Goal: Task Accomplishment & Management: Use online tool/utility

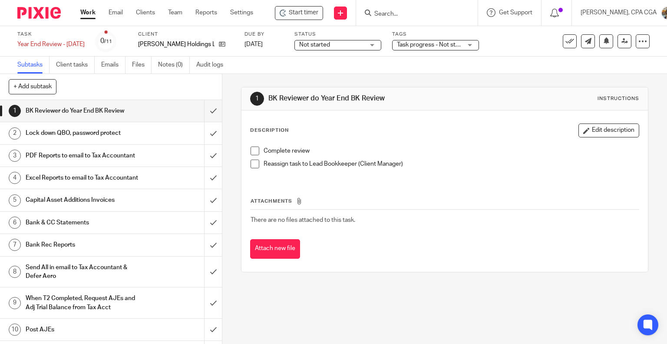
click at [405, 8] on form at bounding box center [420, 12] width 93 height 11
click at [401, 15] on input "Search" at bounding box center [413, 14] width 78 height 8
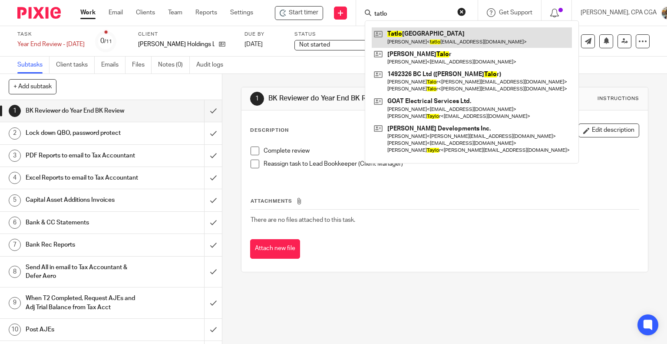
type input "tatlo"
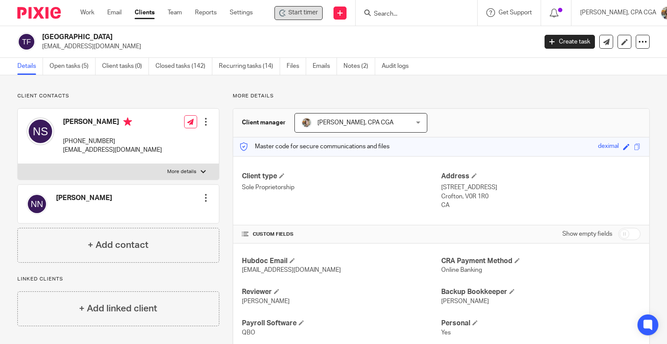
click at [320, 17] on div "Start timer" at bounding box center [299, 13] width 48 height 14
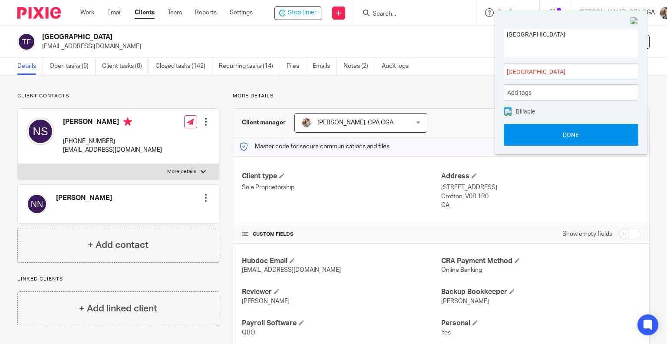
drag, startPoint x: 564, startPoint y: 133, endPoint x: 574, endPoint y: 140, distance: 12.7
click at [564, 133] on button "Done" at bounding box center [571, 135] width 135 height 22
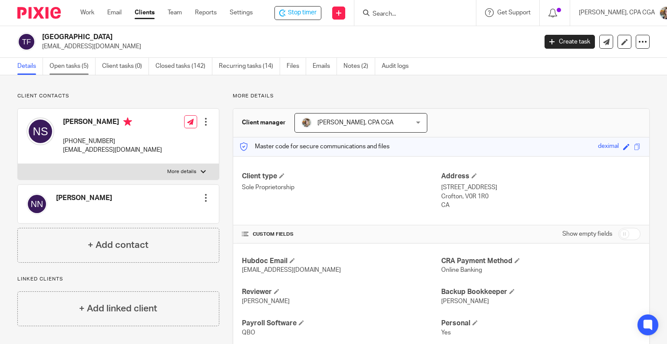
click at [73, 63] on link "Open tasks (5)" at bounding box center [73, 66] width 46 height 17
